Goal: Information Seeking & Learning: Learn about a topic

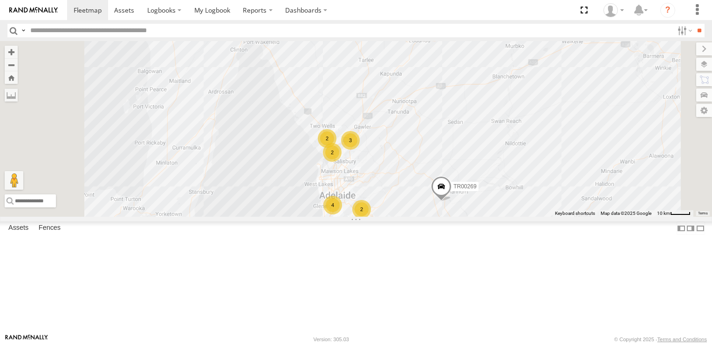
click at [451, 201] on span at bounding box center [441, 188] width 20 height 25
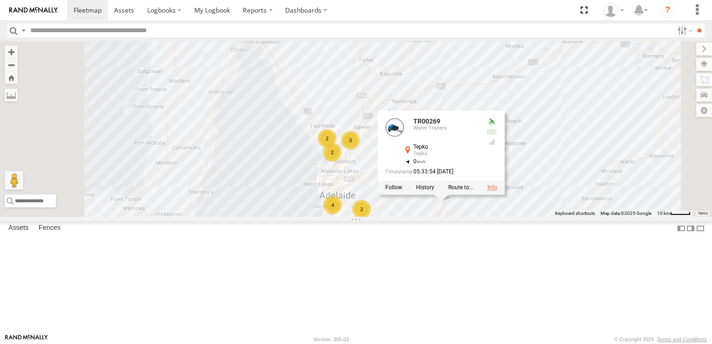
click at [497, 190] on link at bounding box center [492, 187] width 10 height 7
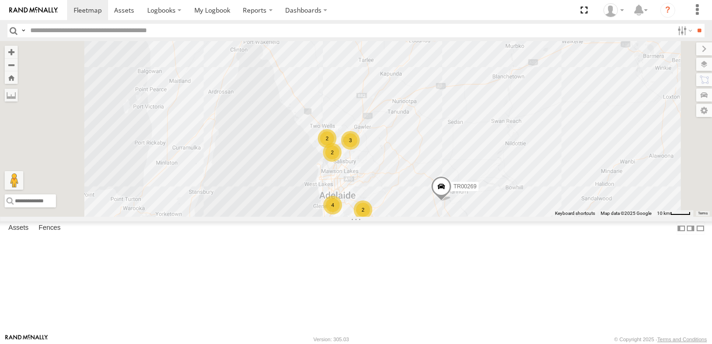
click at [326, 247] on span at bounding box center [316, 234] width 20 height 25
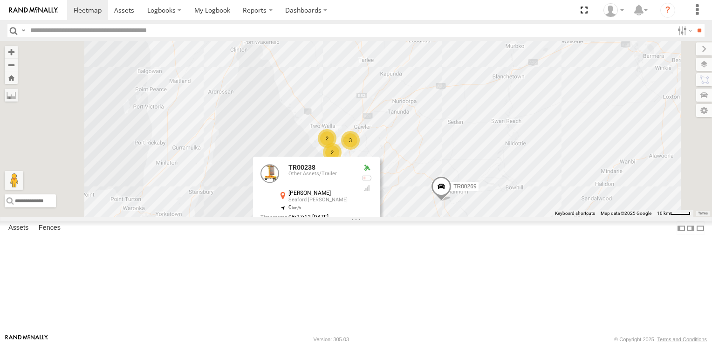
click at [372, 236] on link at bounding box center [367, 233] width 10 height 7
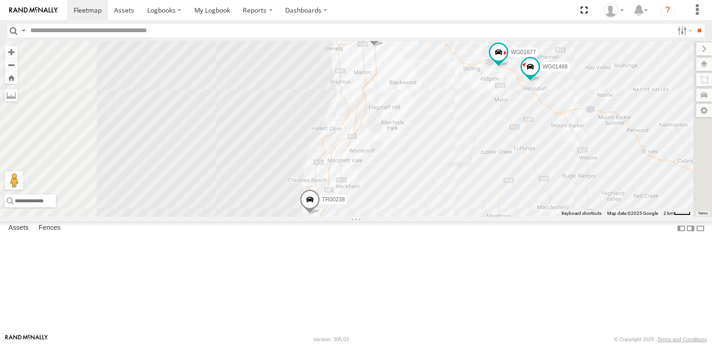
drag, startPoint x: 423, startPoint y: 295, endPoint x: 437, endPoint y: 246, distance: 50.9
click at [320, 214] on span at bounding box center [309, 201] width 20 height 25
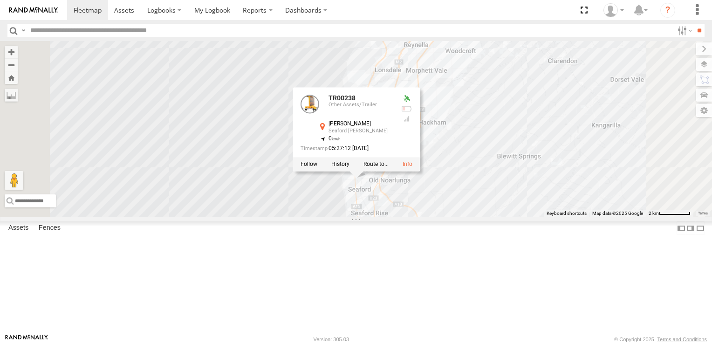
click at [398, 217] on div "TR00238 TR00282 TR00269 TR00241 WG01677 WG01468 WG01544 TP00155 TR00238 Other A…" at bounding box center [356, 129] width 712 height 176
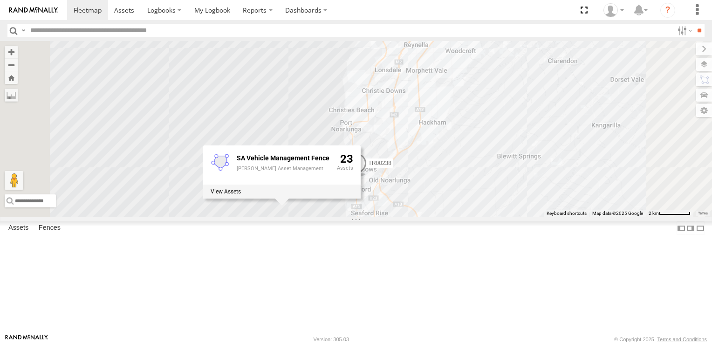
click at [303, 217] on div "TR00238 TR00282 TR00269 TR00241 WG01677 WG01468 WG01544 TP00155 SA Vehicle Mana…" at bounding box center [356, 129] width 712 height 176
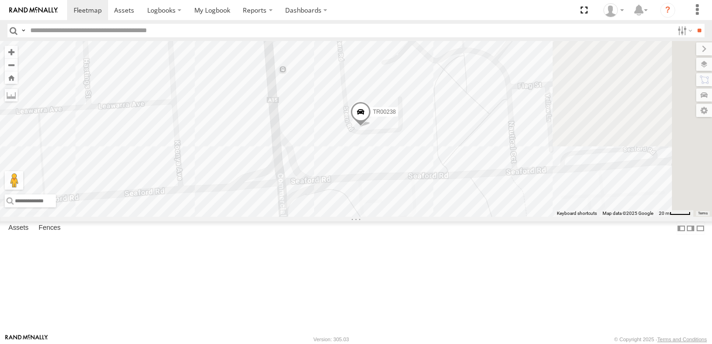
drag, startPoint x: 515, startPoint y: 169, endPoint x: 433, endPoint y: 212, distance: 92.9
click at [433, 212] on div "TR00238 TR00282 TR00269 TR00241 WG01677 WG01468 WG01544 TP00155 SA Vehicle Mana…" at bounding box center [356, 129] width 712 height 176
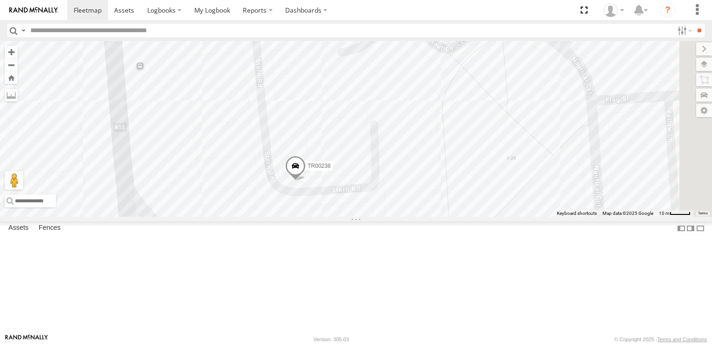
drag, startPoint x: 467, startPoint y: 197, endPoint x: 376, endPoint y: 270, distance: 116.2
click at [376, 217] on div "TR00238 TR00282 TR00269 TR00241 WG01677 WG01468 WG01544 TP00155 SA Vehicle Mana…" at bounding box center [356, 129] width 712 height 176
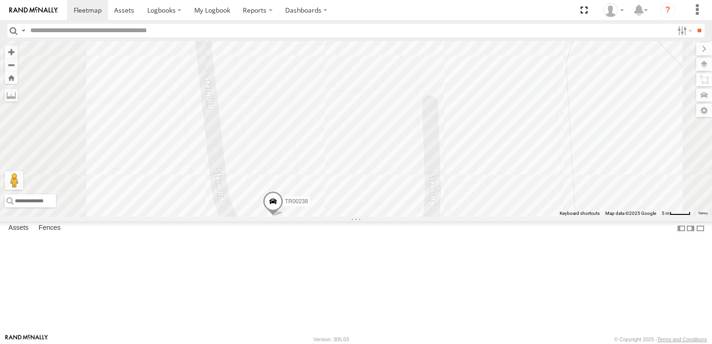
drag, startPoint x: 426, startPoint y: 222, endPoint x: 427, endPoint y: 266, distance: 44.2
click at [427, 217] on div "TR00238 TR00282 TR00269 TR00241 WG01677 WG01468 WG01544 TP00155 SA Vehicle Mana…" at bounding box center [356, 129] width 712 height 176
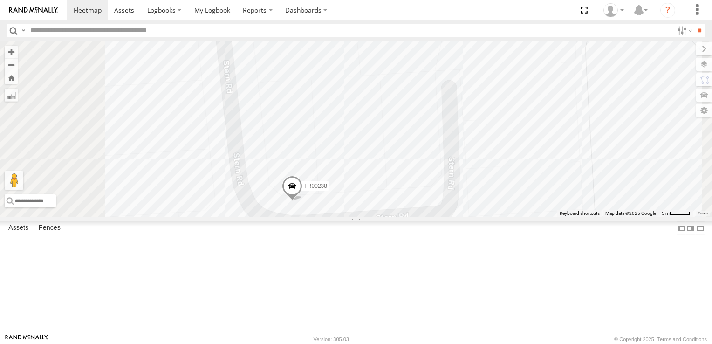
click at [302, 200] on span at bounding box center [292, 187] width 20 height 25
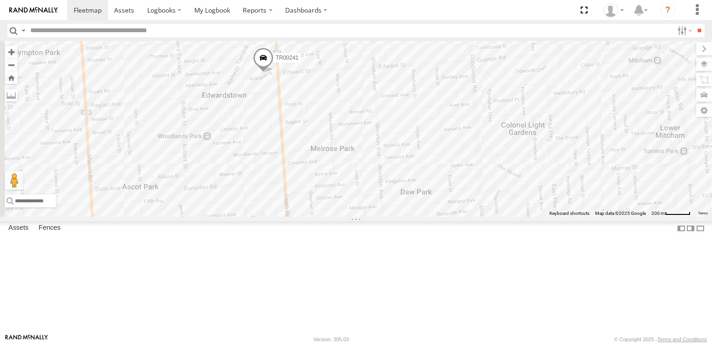
drag, startPoint x: 384, startPoint y: 148, endPoint x: 403, endPoint y: 176, distance: 33.5
click at [403, 176] on div "TR00238 TR00282 TR00269 TR00241 WG01677 WG01468 WG01544 TP00155 TR00238 Other A…" at bounding box center [356, 129] width 712 height 176
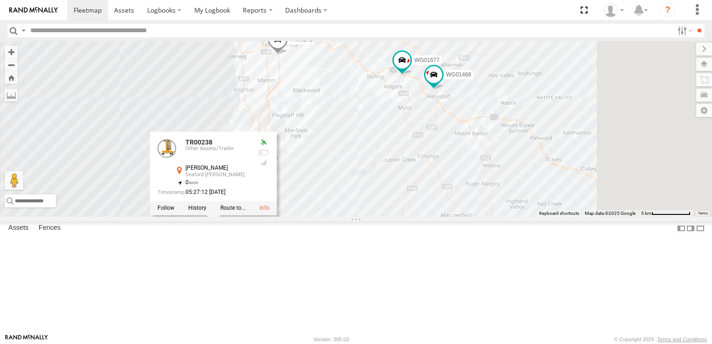
drag, startPoint x: 364, startPoint y: 246, endPoint x: 361, endPoint y: 150, distance: 96.4
click at [361, 150] on div "TR00238 TR00282 TR00269 TR00241 WG01677 WG01468 WG01544 TP00155 TR00238 Other A…" at bounding box center [356, 129] width 712 height 176
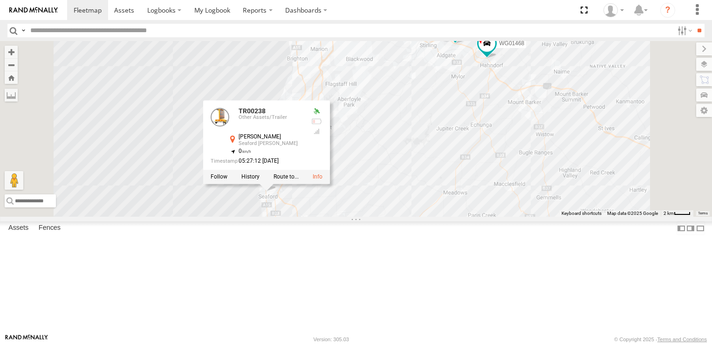
drag, startPoint x: 288, startPoint y: 291, endPoint x: 342, endPoint y: 261, distance: 61.5
click at [342, 217] on div "TR00238 TR00282 TR00269 TR00241 WG01677 WG01468 WG01544 TP00155 TR00238 Other A…" at bounding box center [356, 129] width 712 height 176
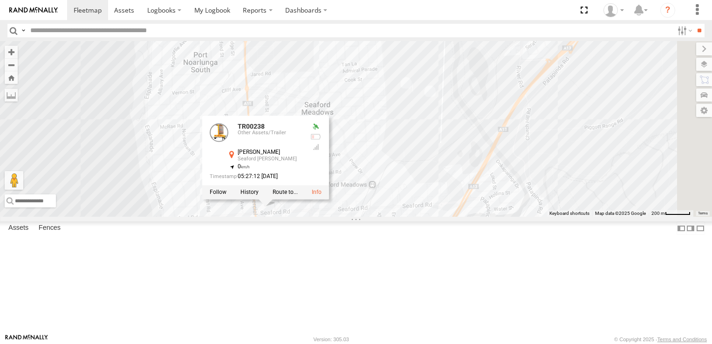
drag, startPoint x: 394, startPoint y: 181, endPoint x: 343, endPoint y: 294, distance: 124.0
click at [343, 217] on div "TR00238 TR00282 TR00269 TR00241 WG01677 WG01468 WG01544 TP00155 TR00238 Other A…" at bounding box center [356, 129] width 712 height 176
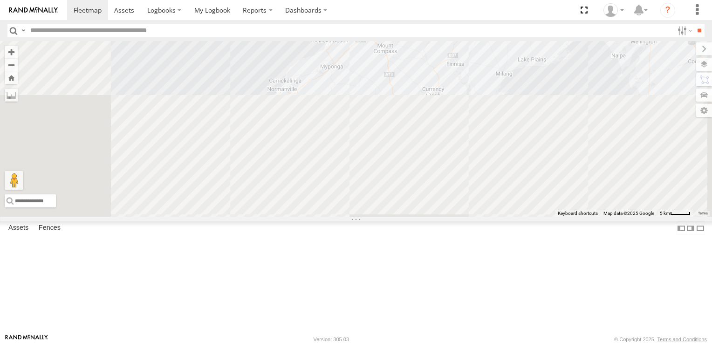
drag, startPoint x: 455, startPoint y: 297, endPoint x: 501, endPoint y: 0, distance: 300.7
click at [501, 0] on body at bounding box center [356, 172] width 712 height 344
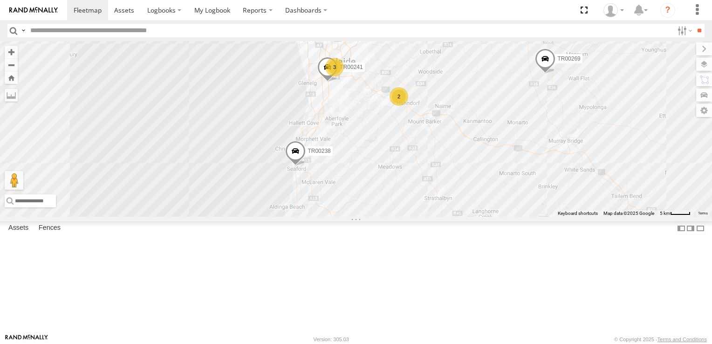
drag, startPoint x: 481, startPoint y: 78, endPoint x: 440, endPoint y: 267, distance: 193.9
click at [440, 217] on div "TR00238 TR00282 TR00269 2 TR00241 3 3 2 WG01544 TP00155" at bounding box center [356, 129] width 712 height 176
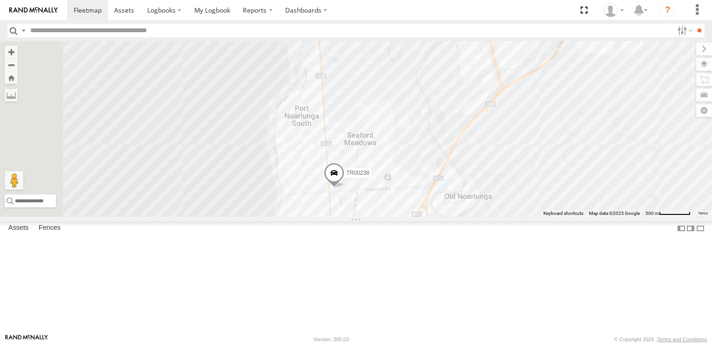
drag, startPoint x: 324, startPoint y: 160, endPoint x: 425, endPoint y: 277, distance: 154.2
click at [425, 217] on div "TR00238 TR00282 TR00269 TR00241 WG01544 TP00155" at bounding box center [356, 129] width 712 height 176
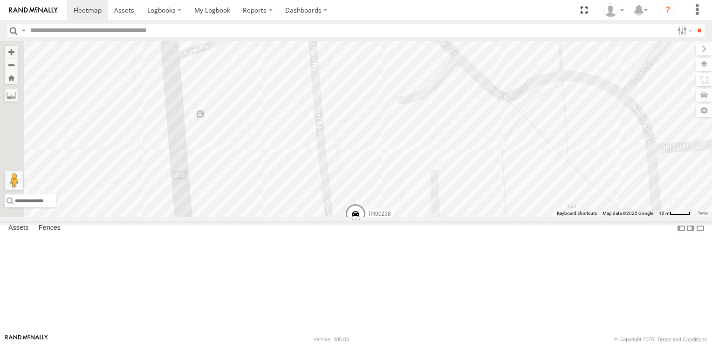
drag, startPoint x: 454, startPoint y: 122, endPoint x: 454, endPoint y: 345, distance: 223.1
click at [454, 343] on html "?" at bounding box center [356, 172] width 712 height 344
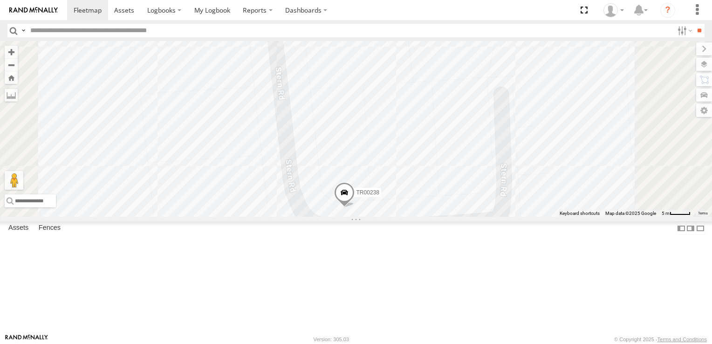
drag, startPoint x: 466, startPoint y: 301, endPoint x: 462, endPoint y: 275, distance: 26.0
click at [462, 217] on div "TR00238 TR00282 TR00269 TR00241 WG01544 TP00155" at bounding box center [356, 129] width 712 height 176
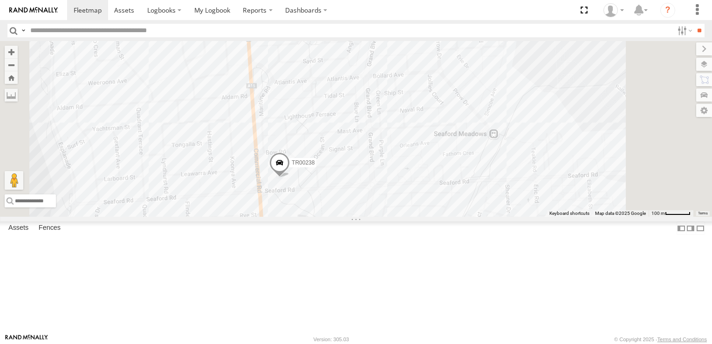
click at [346, 215] on div "TR00238 TR00282 TR00269 TR00241 WG01544 TP00155" at bounding box center [356, 129] width 712 height 176
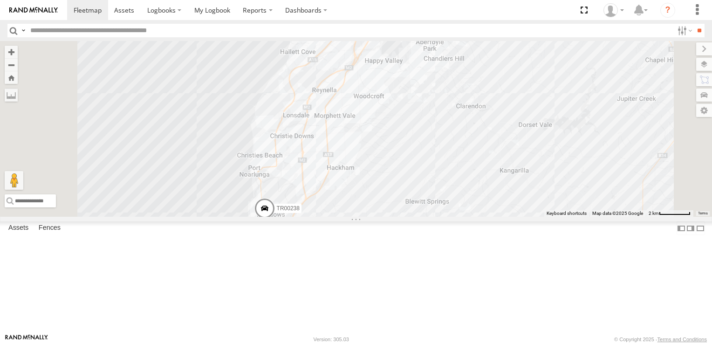
drag, startPoint x: 318, startPoint y: 211, endPoint x: 346, endPoint y: 270, distance: 65.2
click at [346, 217] on div "TR00238 TR00282 TR00269 TR00241 WG01544 TP00155" at bounding box center [356, 129] width 712 height 176
click at [275, 223] on span at bounding box center [264, 210] width 20 height 25
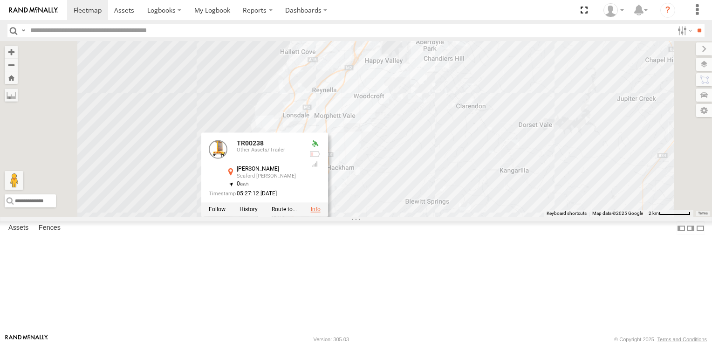
click at [320, 212] on link at bounding box center [316, 209] width 10 height 7
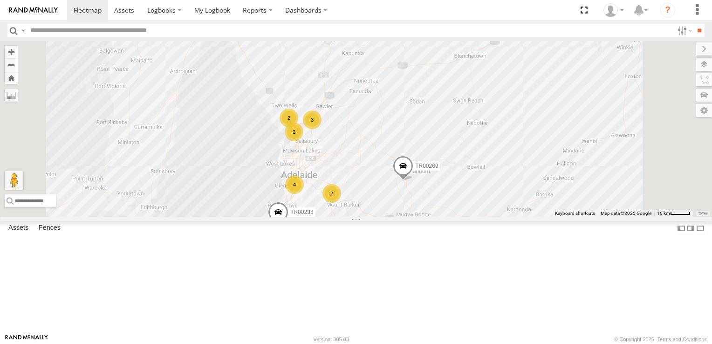
drag, startPoint x: 399, startPoint y: 258, endPoint x: 364, endPoint y: 241, distance: 38.5
click at [364, 217] on div "TR00238 TR00282 2 TR00269 4 3 2 2" at bounding box center [356, 129] width 712 height 176
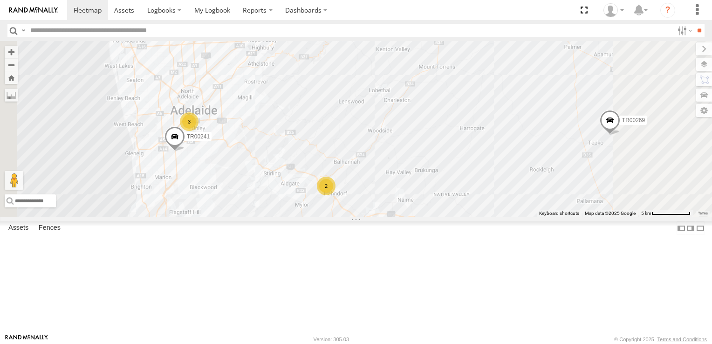
click at [335, 195] on div "2" at bounding box center [326, 186] width 19 height 19
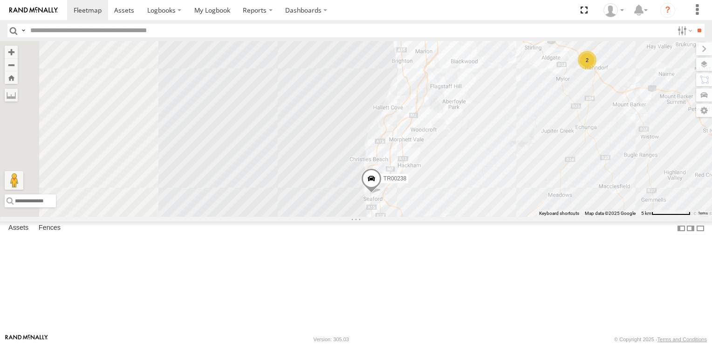
drag, startPoint x: 341, startPoint y: 269, endPoint x: 628, endPoint y: 158, distance: 307.7
click at [628, 158] on div "TR00238 TR00282 TR00269 TR00241 WG01544 TP00155 3 2" at bounding box center [356, 129] width 712 height 176
click at [381, 193] on span at bounding box center [371, 180] width 20 height 25
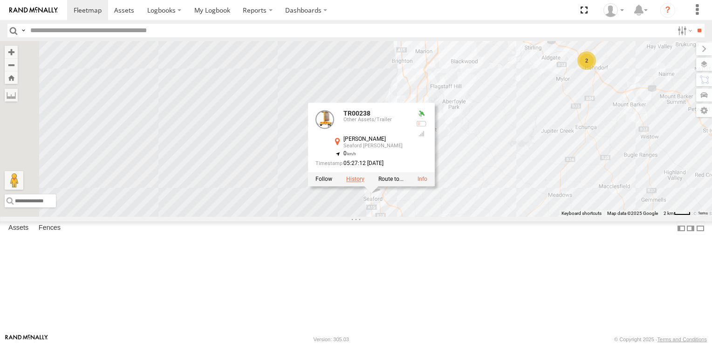
click at [364, 182] on label at bounding box center [355, 179] width 18 height 7
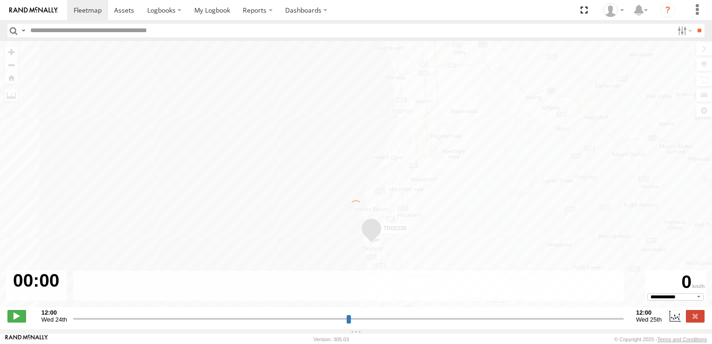
type input "**********"
